Goal: Information Seeking & Learning: Learn about a topic

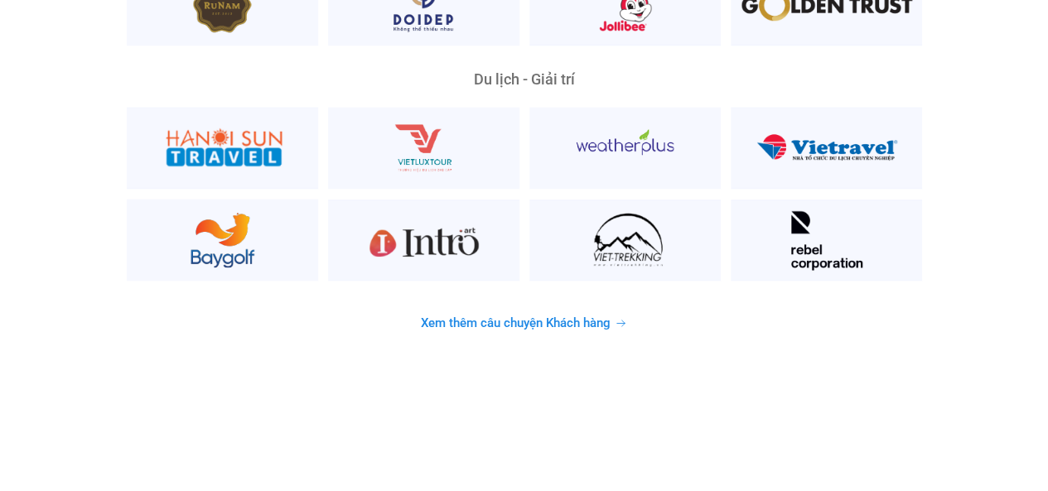
scroll to position [4280, 0]
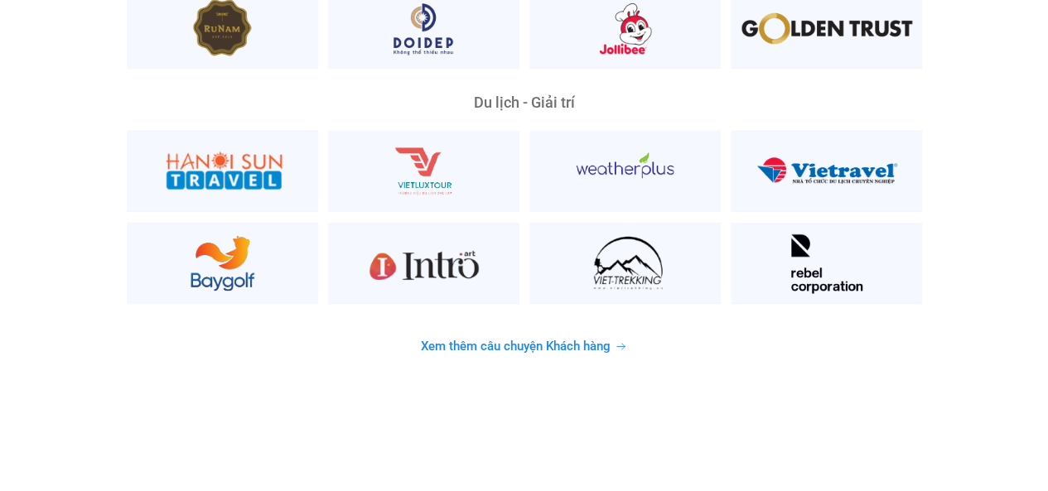
click at [573, 331] on link "Xem thêm câu chuyện Khách hàng" at bounding box center [524, 347] width 246 height 32
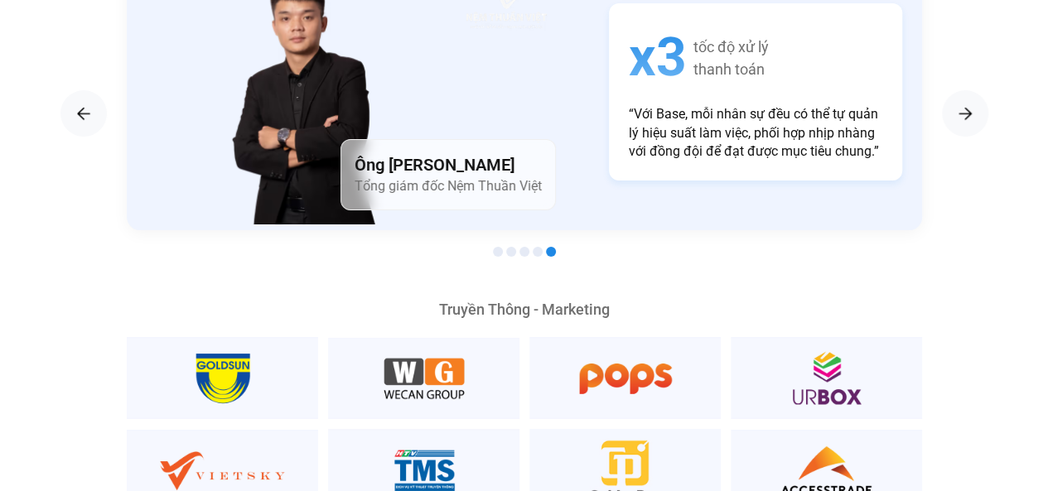
scroll to position [2895, 0]
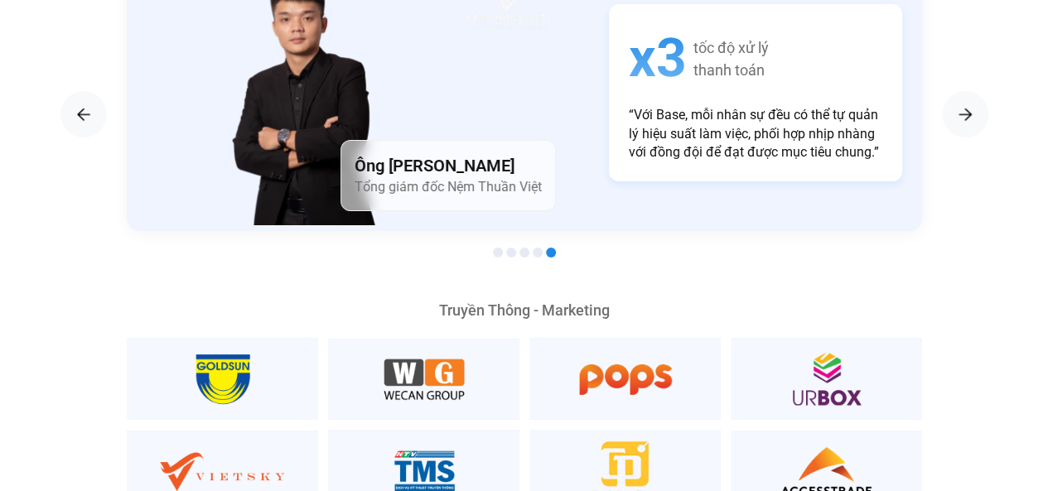
click at [540, 244] on div at bounding box center [524, 254] width 795 height 20
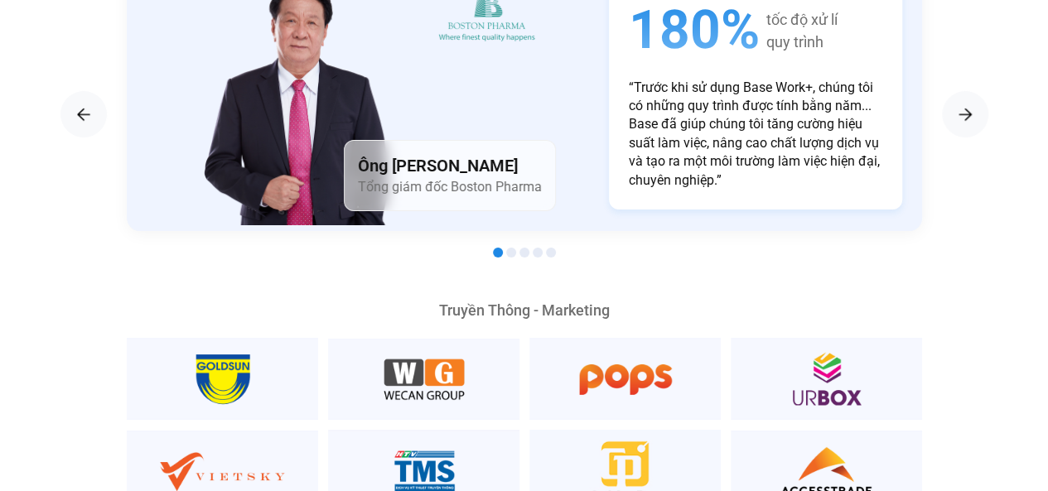
click at [533, 248] on span "Go to slide 4" at bounding box center [538, 253] width 10 height 10
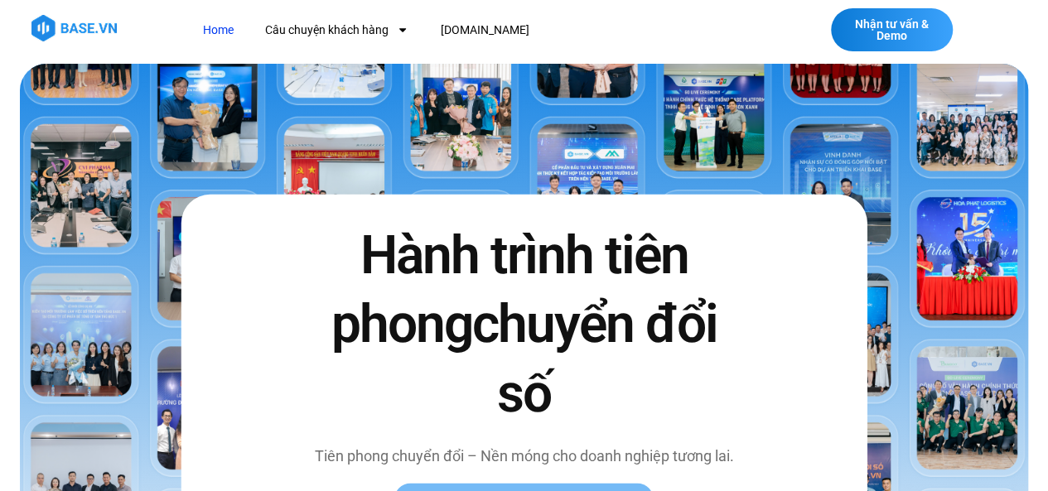
scroll to position [0, 0]
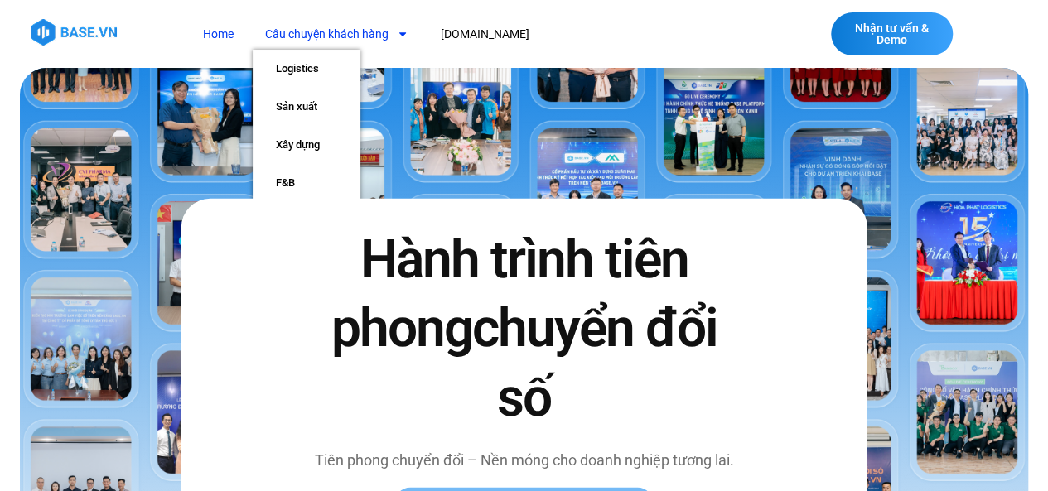
click at [375, 32] on link "Câu chuyện khách hàng" at bounding box center [337, 34] width 168 height 31
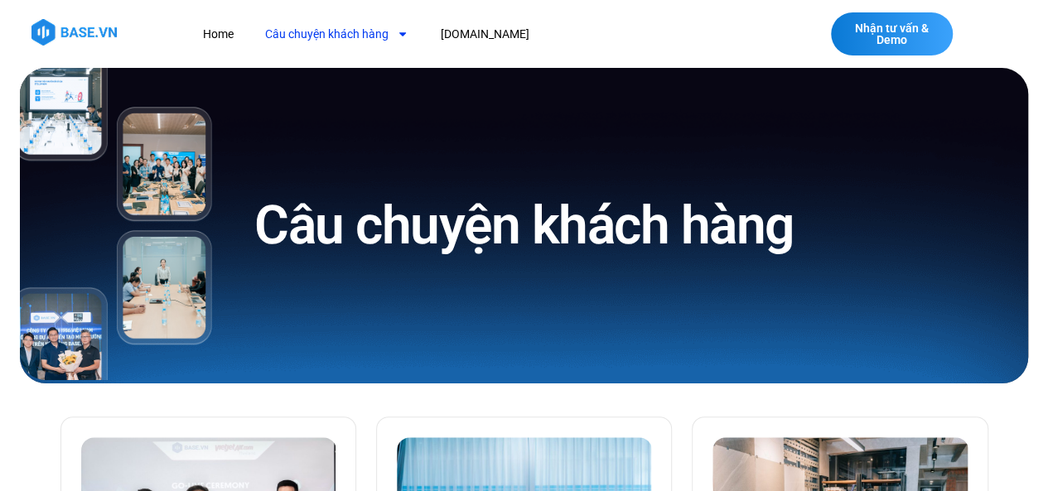
click at [375, 32] on link "Câu chuyện khách hàng" at bounding box center [337, 34] width 168 height 31
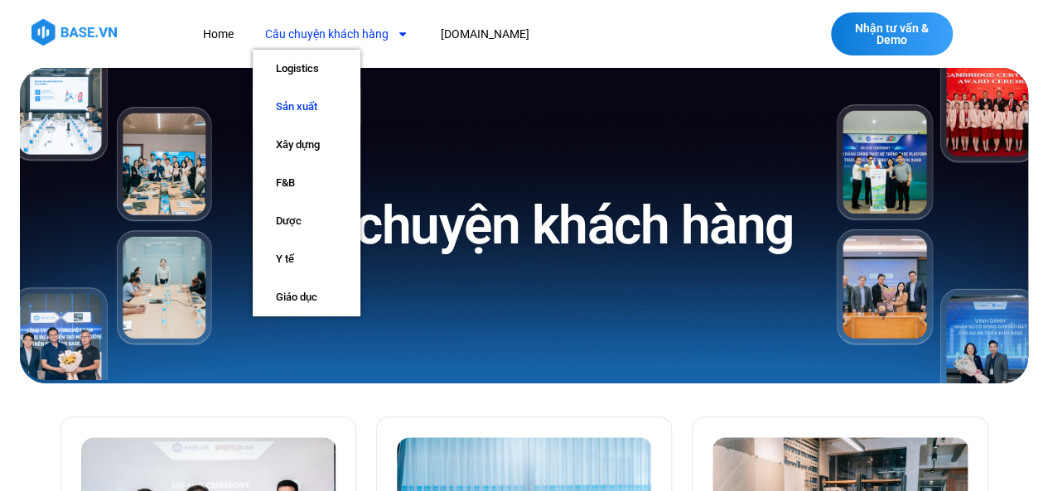
click at [318, 117] on link "Sản xuất" at bounding box center [307, 107] width 108 height 38
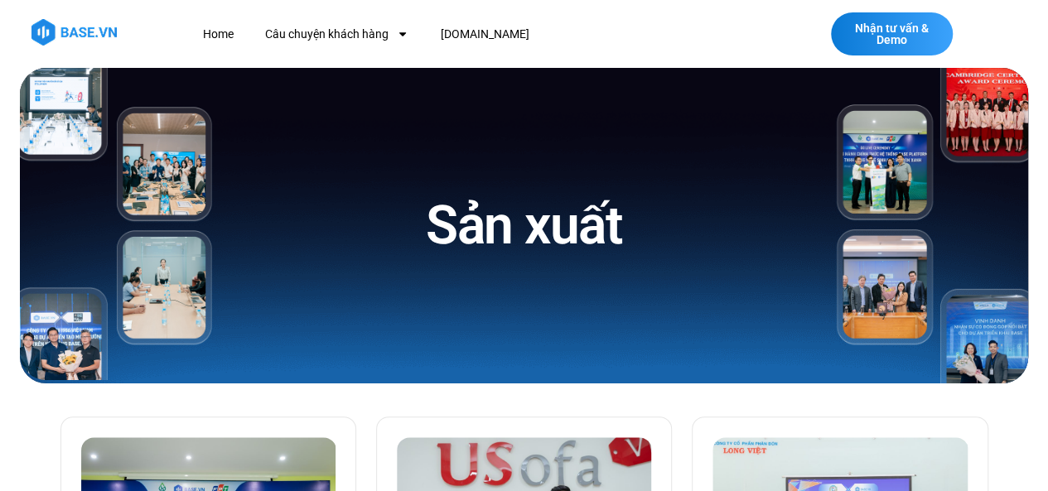
click at [61, 45] on img at bounding box center [73, 32] width 85 height 27
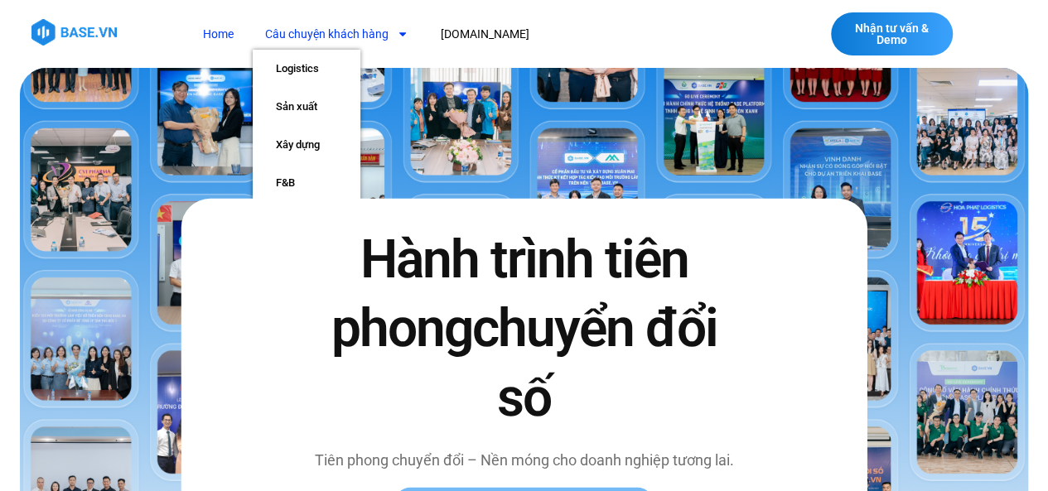
click at [268, 39] on link "Câu chuyện khách hàng" at bounding box center [337, 34] width 168 height 31
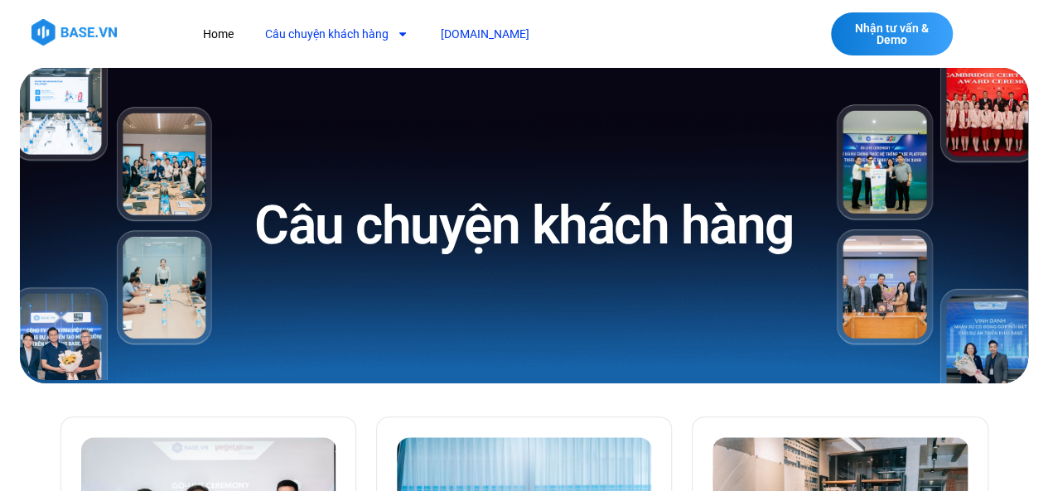
click at [469, 42] on link "[DOMAIN_NAME]" at bounding box center [483, 34] width 113 height 31
